Goal: Transaction & Acquisition: Download file/media

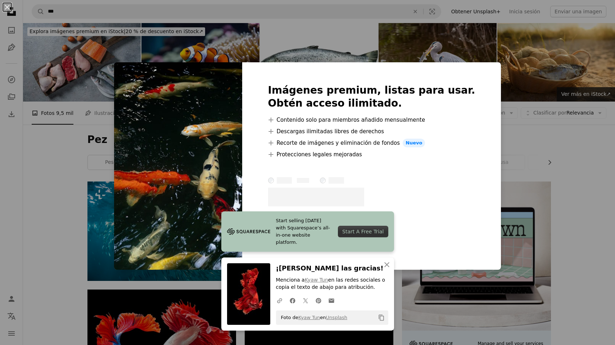
scroll to position [1187, 0]
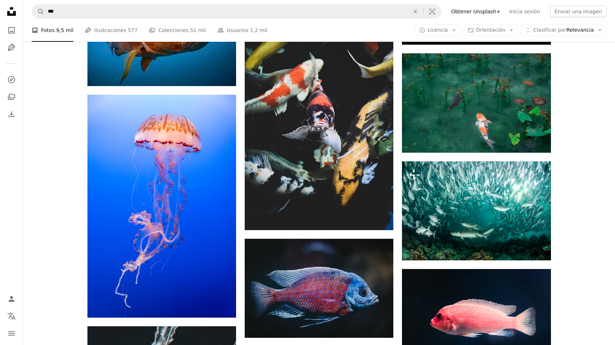
scroll to position [2356, 0]
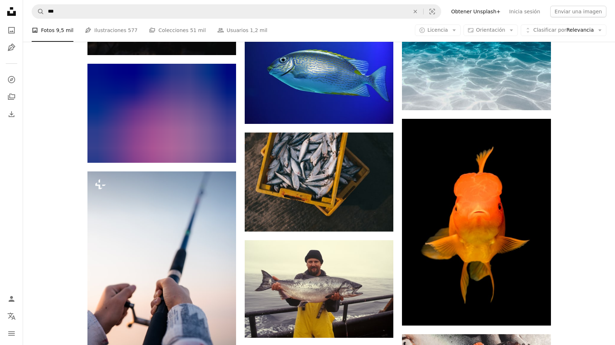
scroll to position [4042, 0]
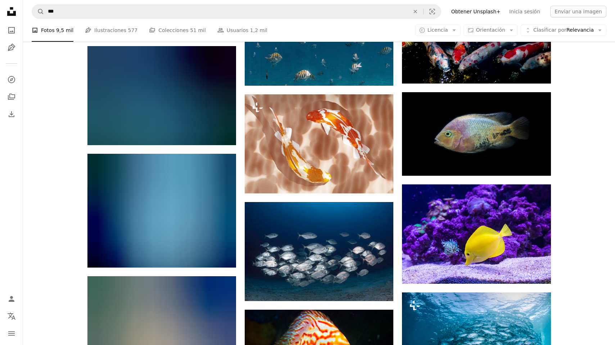
scroll to position [5437, 0]
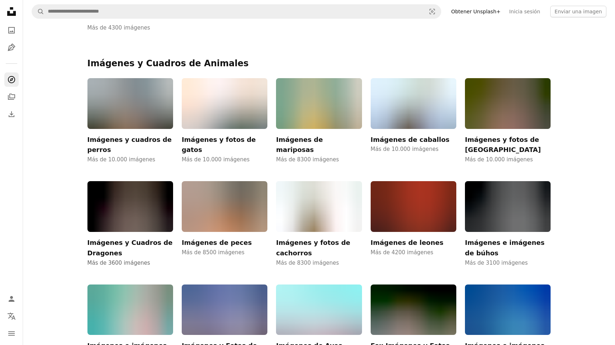
scroll to position [1493, 0]
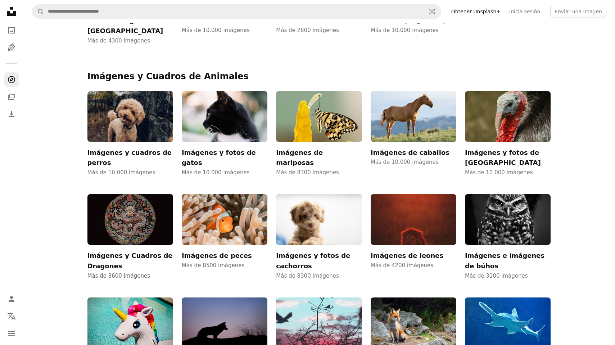
click at [136, 194] on img at bounding box center [130, 219] width 86 height 51
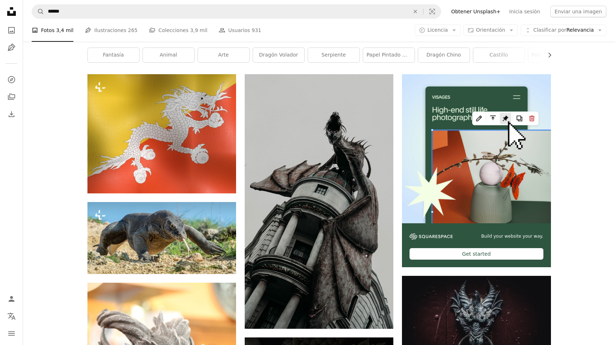
scroll to position [118, 0]
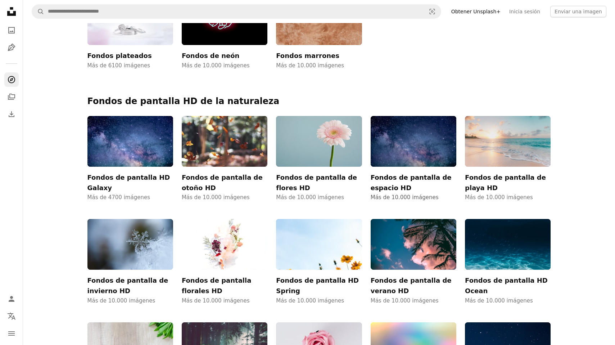
scroll to position [2825, 0]
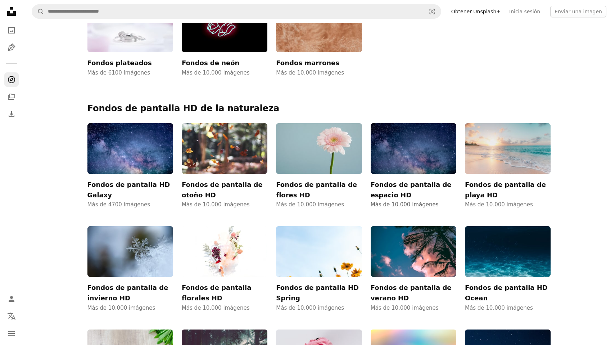
click at [418, 123] on img at bounding box center [413, 148] width 86 height 51
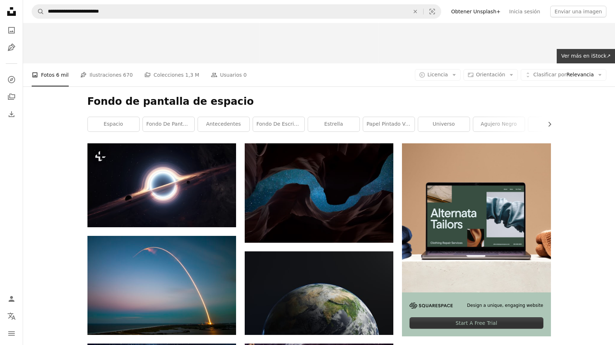
scroll to position [47, 0]
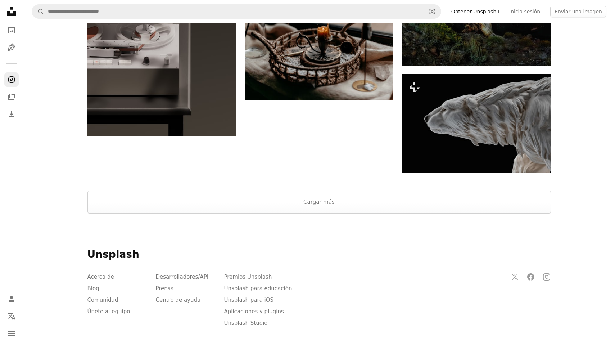
scroll to position [6758, 0]
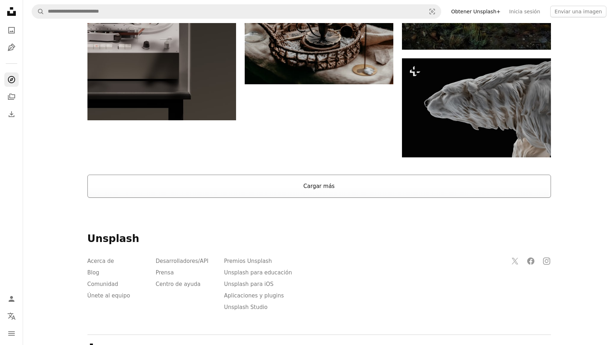
click at [369, 174] on button "Cargar más" at bounding box center [318, 185] width 463 height 23
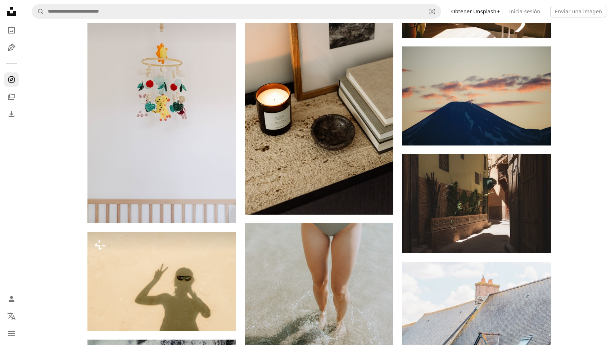
scroll to position [9223, 0]
